Goal: Task Accomplishment & Management: Complete application form

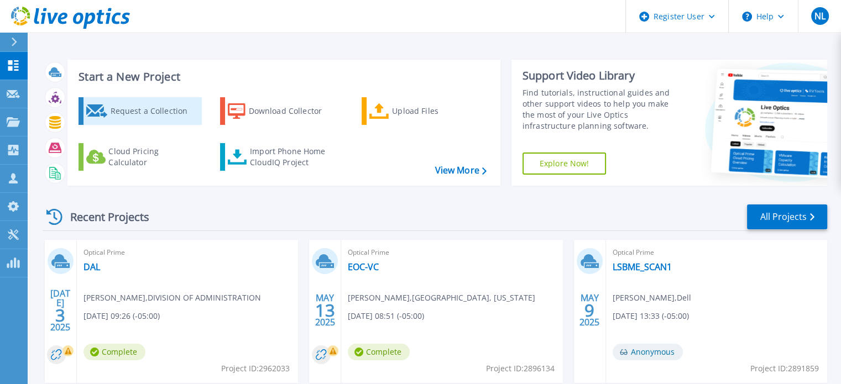
click at [124, 108] on div "Request a Collection" at bounding box center [154, 111] width 88 height 22
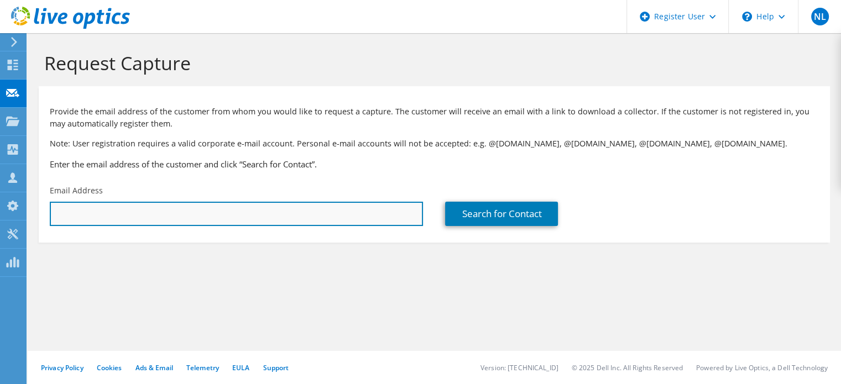
click at [106, 225] on input "text" at bounding box center [236, 214] width 373 height 24
type input "n"
drag, startPoint x: 191, startPoint y: 202, endPoint x: 35, endPoint y: 221, distance: 157.0
click at [35, 221] on section "Request Capture Provide the email address of the customer from whom you would l…" at bounding box center [434, 165] width 813 height 265
paste input "SteveS@BatonRougeWater.com"
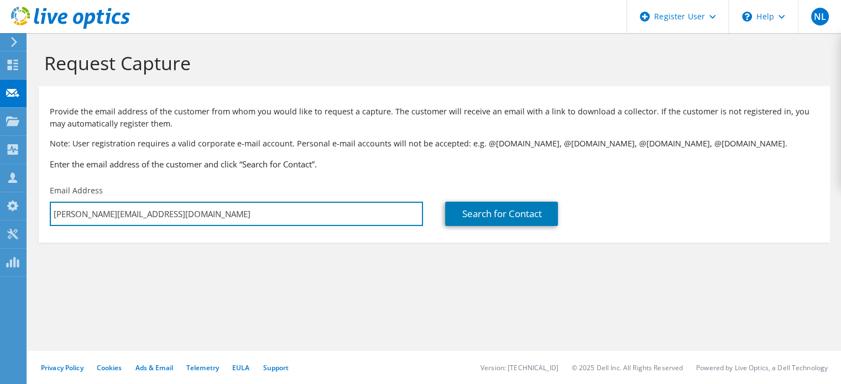
type input "SteveS@BatonRougeWater.com"
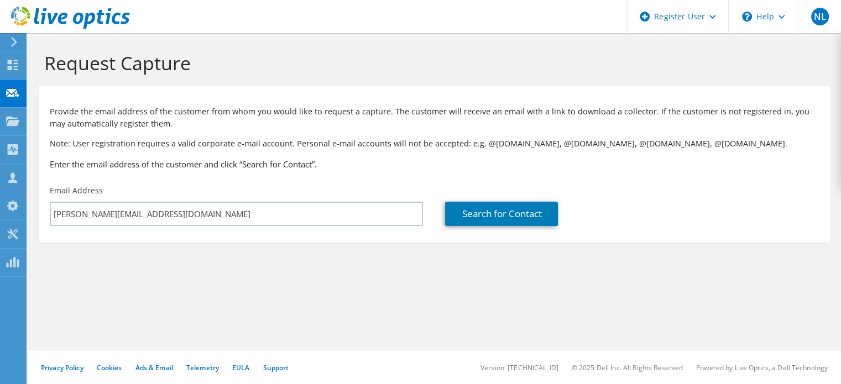
click at [215, 247] on section "Request Capture Provide the email address of the customer from whom you would l…" at bounding box center [434, 165] width 813 height 265
click at [486, 214] on link "Search for Contact" at bounding box center [501, 214] width 113 height 24
type input "BATON ROUGE-EAST BATON ROUGE, LOUISIANA"
type input "Steve"
type input "Slayton"
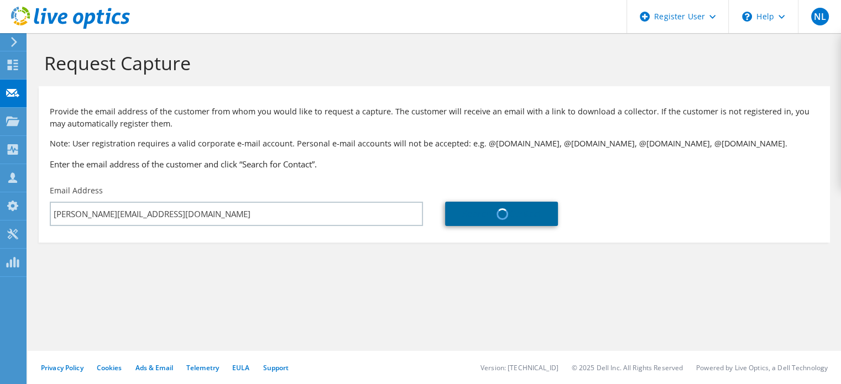
type input "[GEOGRAPHIC_DATA]"
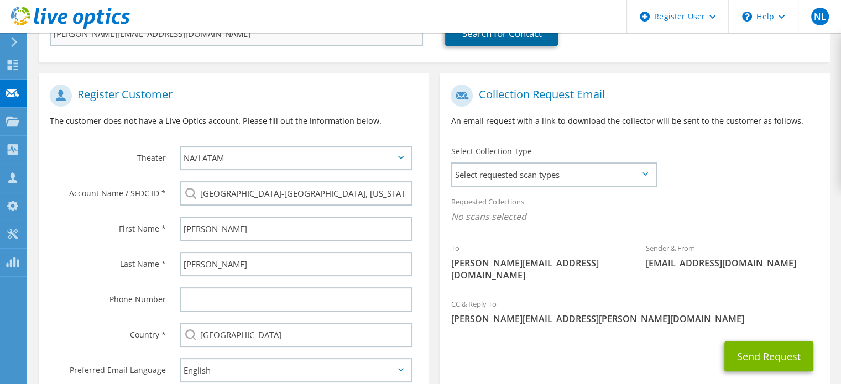
scroll to position [253, 0]
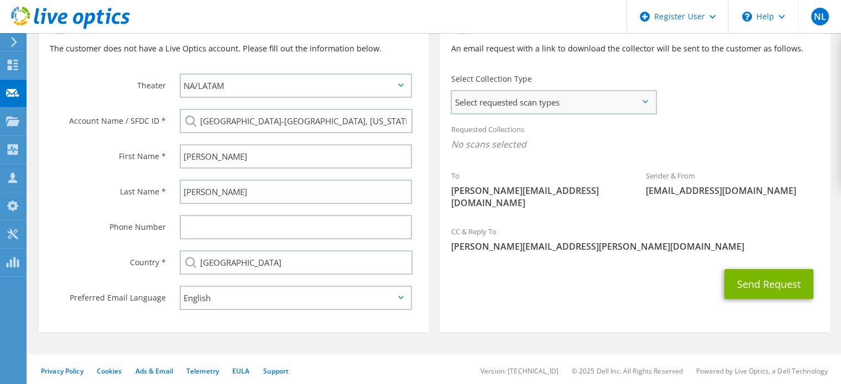
click at [595, 101] on span "Select requested scan types" at bounding box center [553, 102] width 203 height 22
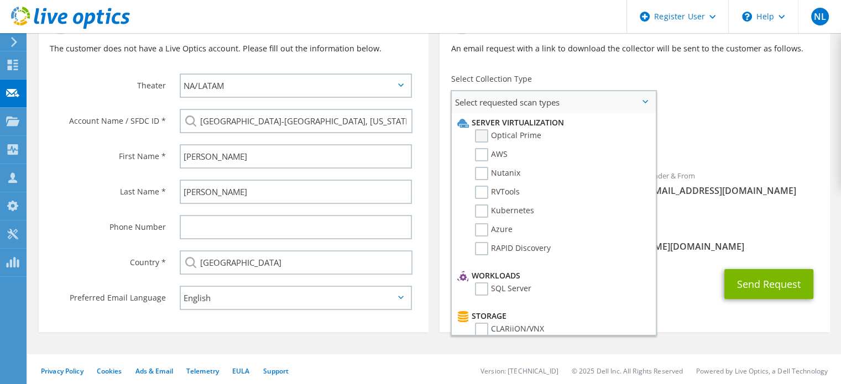
click at [521, 138] on label "Optical Prime" at bounding box center [508, 135] width 66 height 13
click at [0, 0] on input "Optical Prime" at bounding box center [0, 0] width 0 height 0
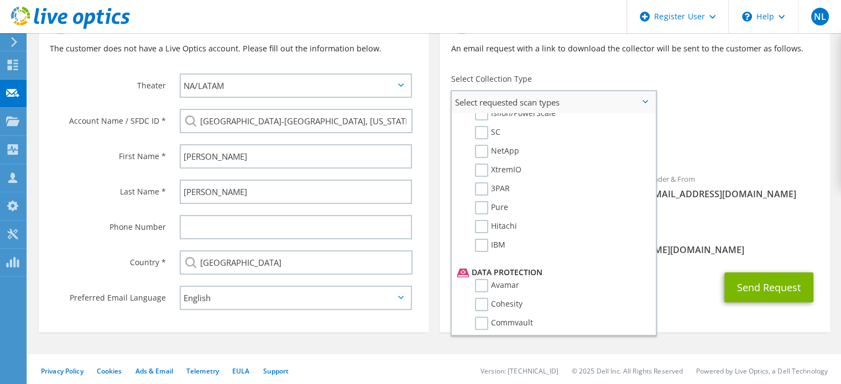
scroll to position [474, 0]
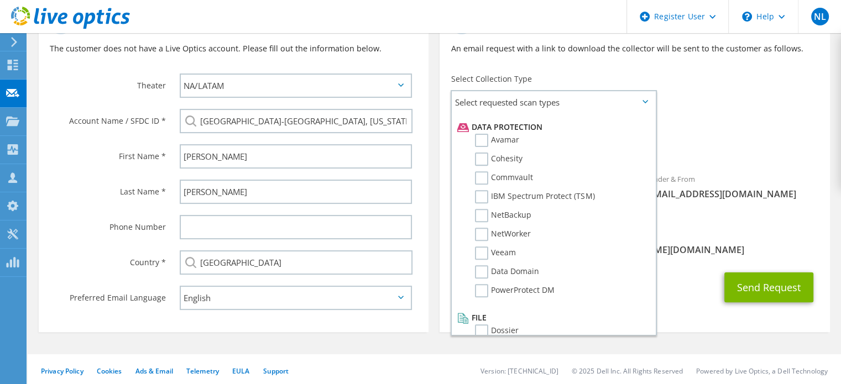
click at [724, 267] on div "Send Request" at bounding box center [635, 287] width 390 height 41
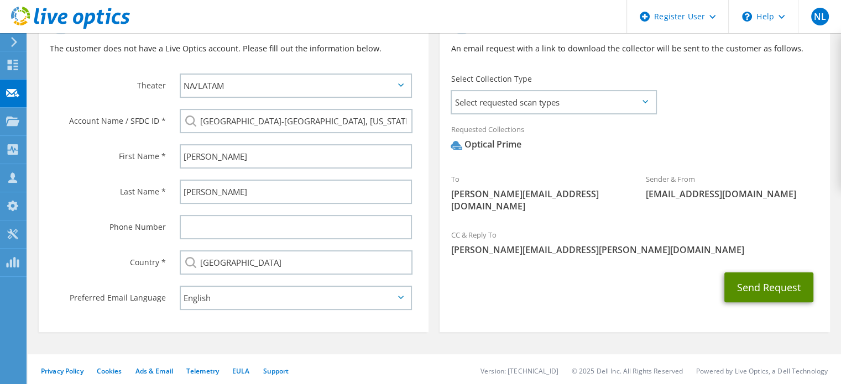
click at [749, 274] on button "Send Request" at bounding box center [768, 288] width 89 height 30
